Goal: Find specific page/section: Find specific page/section

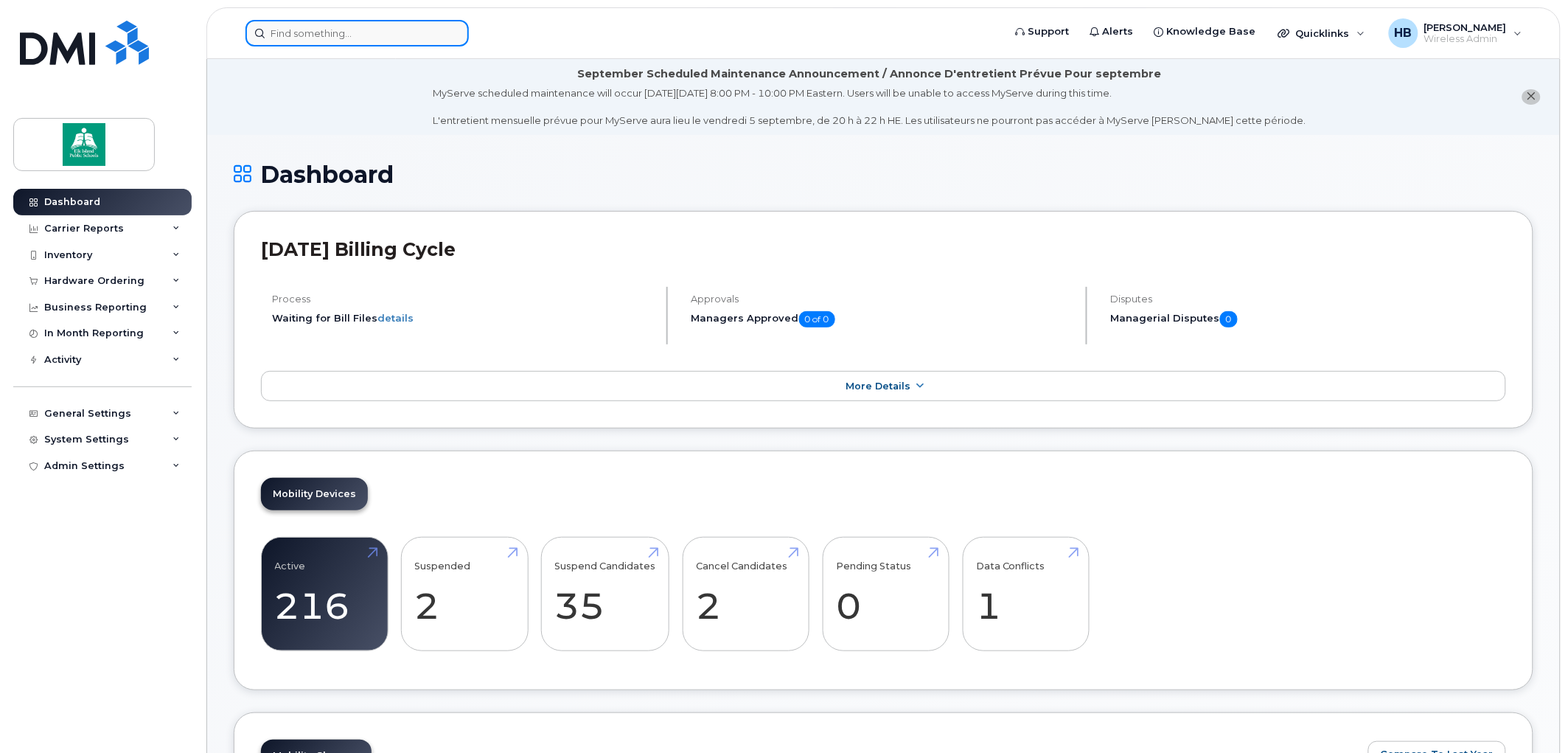
click at [349, 34] on input at bounding box center [357, 33] width 223 height 27
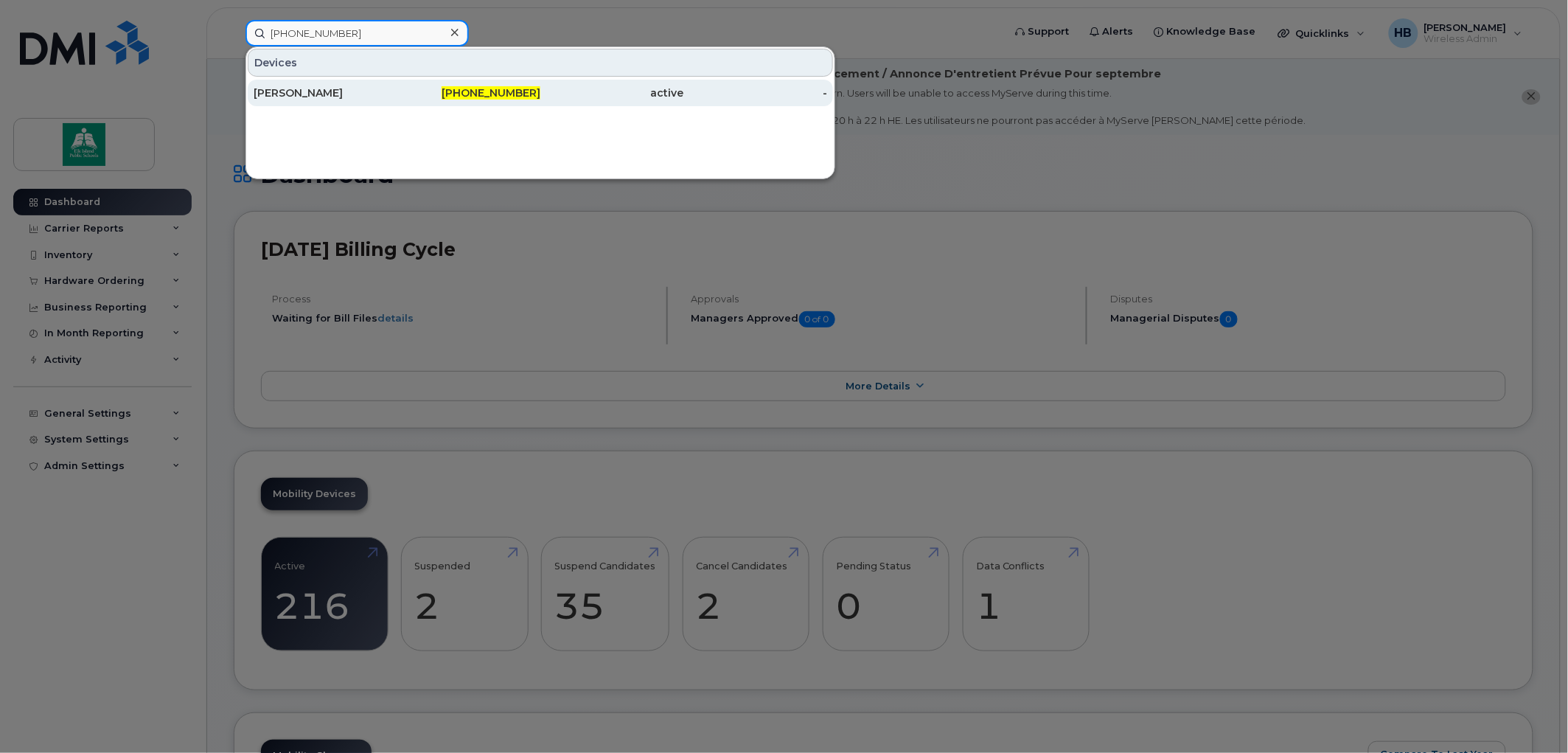
type input "[PHONE_NUMBER]"
click at [334, 88] on div "[PERSON_NAME]" at bounding box center [325, 93] width 143 height 15
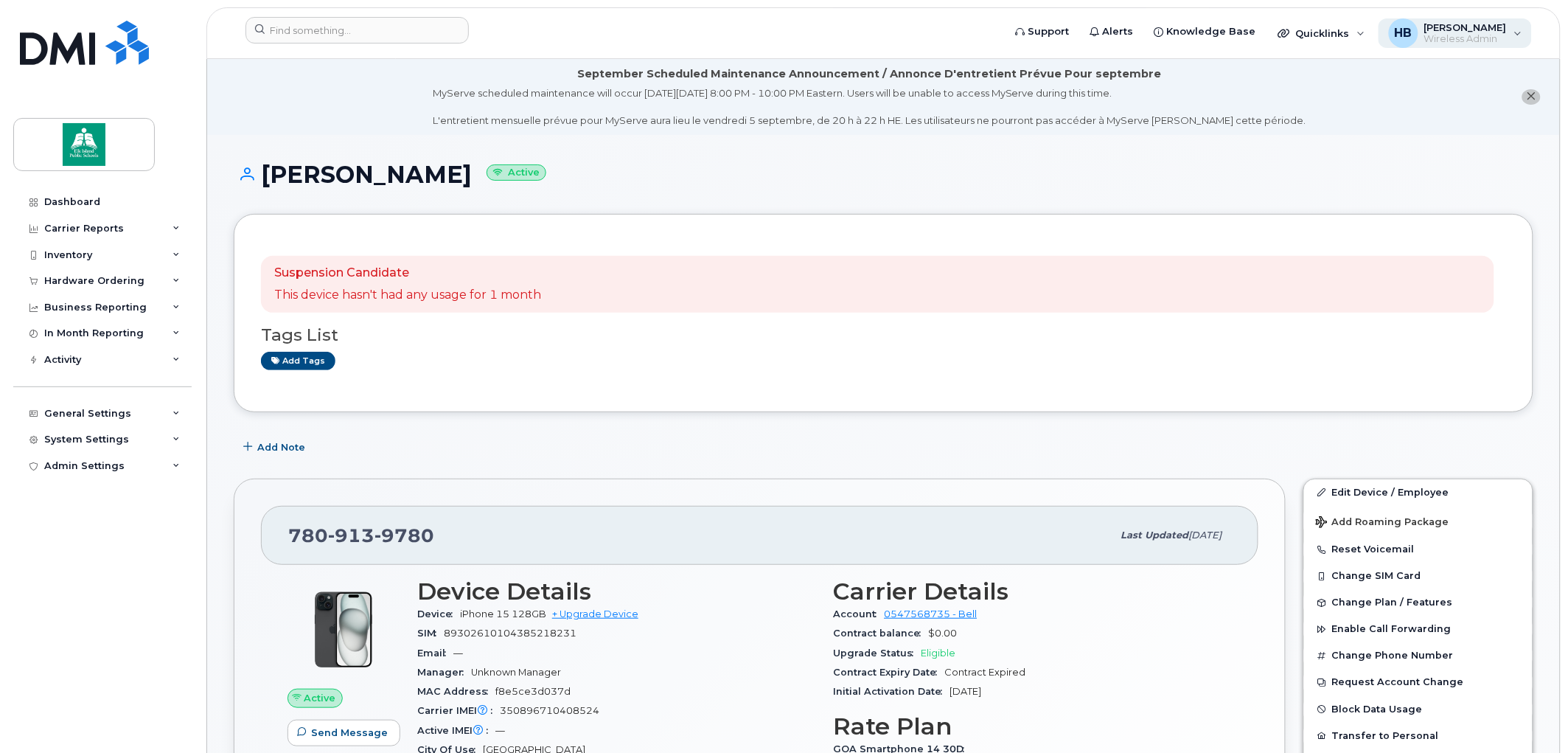
click at [1490, 35] on span "Wireless Admin" at bounding box center [1466, 39] width 83 height 12
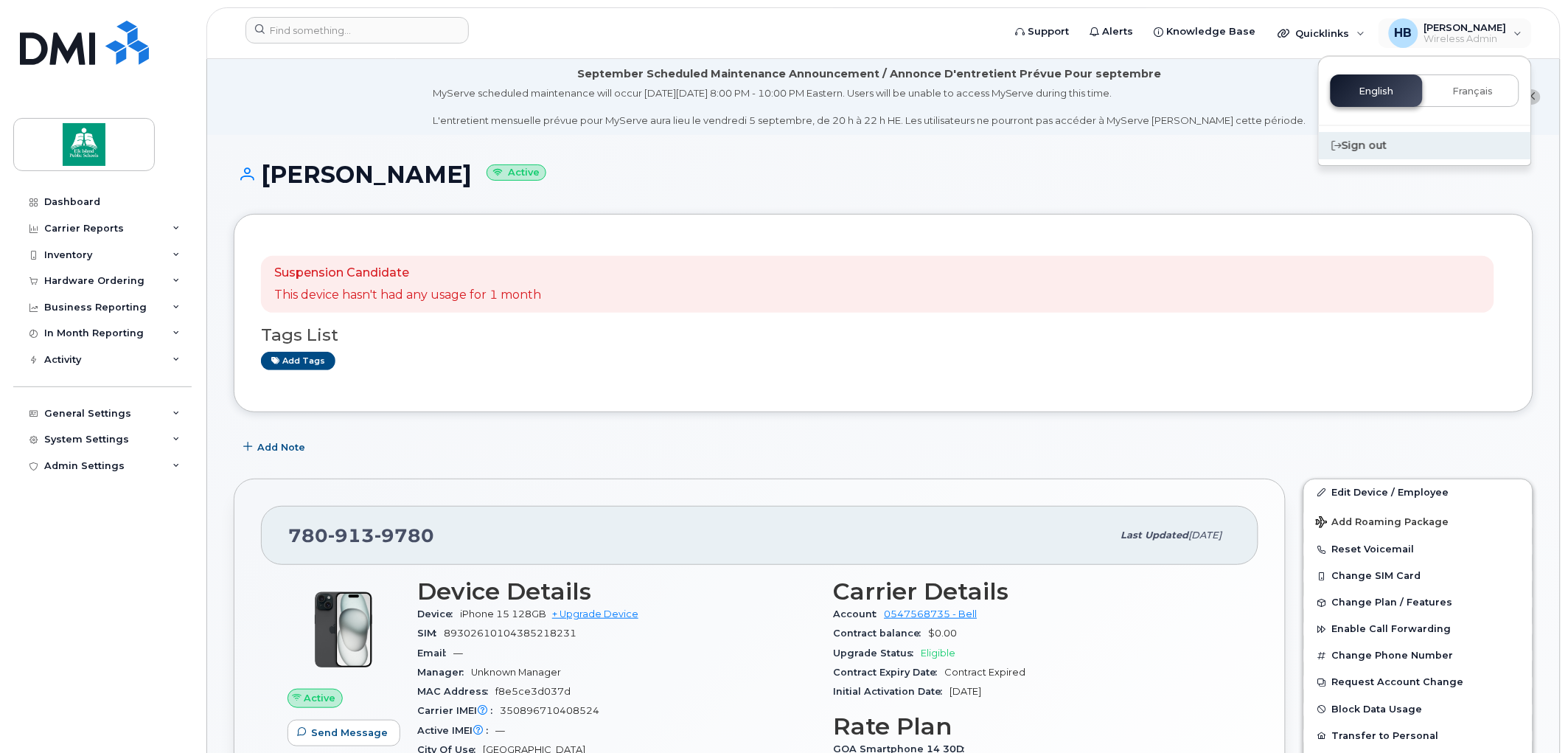
click at [1380, 143] on div "Sign out" at bounding box center [1425, 146] width 212 height 28
